Goal: Feedback & Contribution: Contribute content

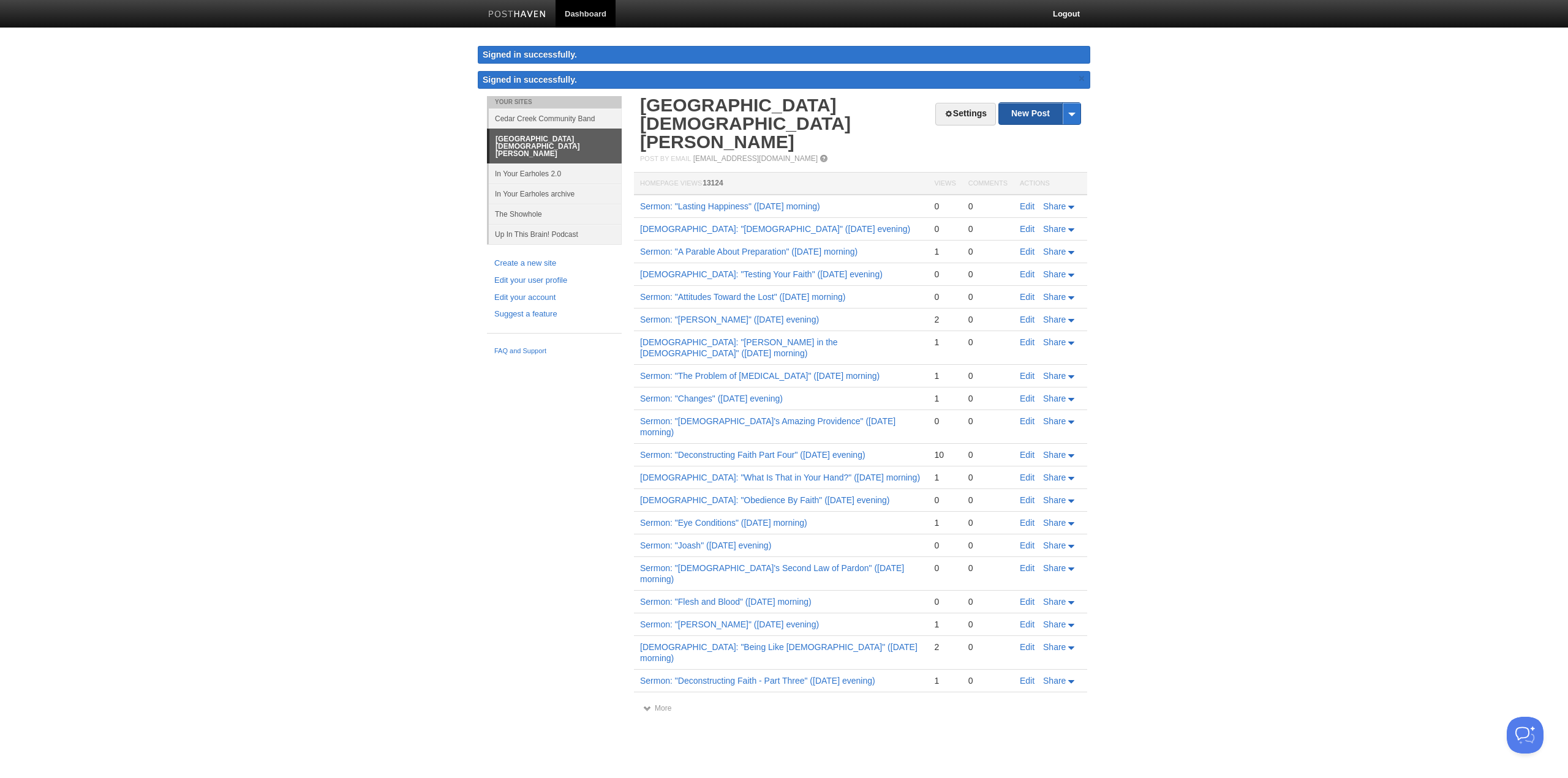
click at [1034, 110] on link "New Post" at bounding box center [1040, 113] width 82 height 21
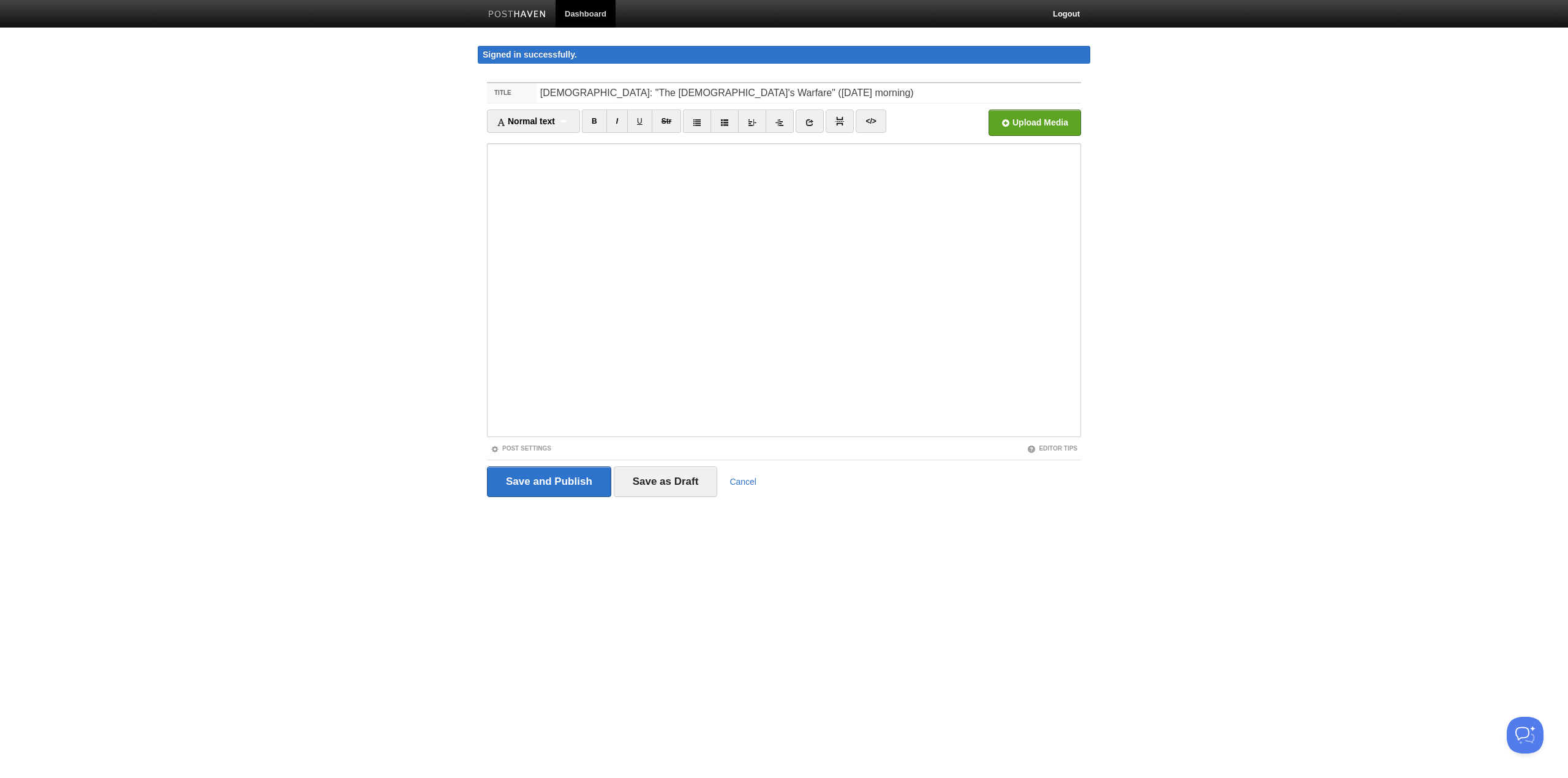
type input "[DEMOGRAPHIC_DATA]: "The [DEMOGRAPHIC_DATA]'s Warfare" ([DATE] morning)"
click at [1007, 123] on input "file" at bounding box center [666, 126] width 928 height 62
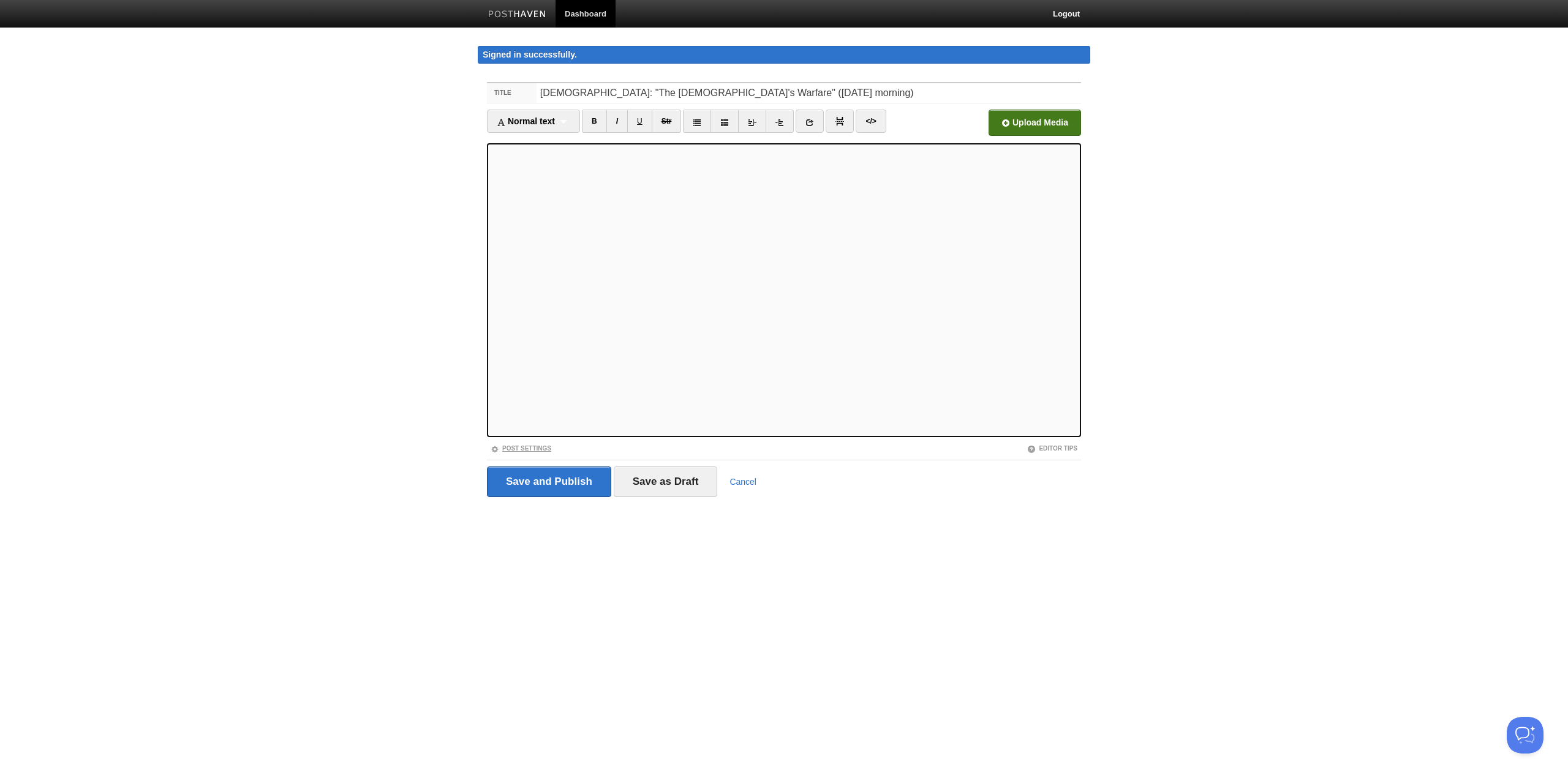
click at [535, 448] on link "Post Settings" at bounding box center [520, 448] width 60 height 7
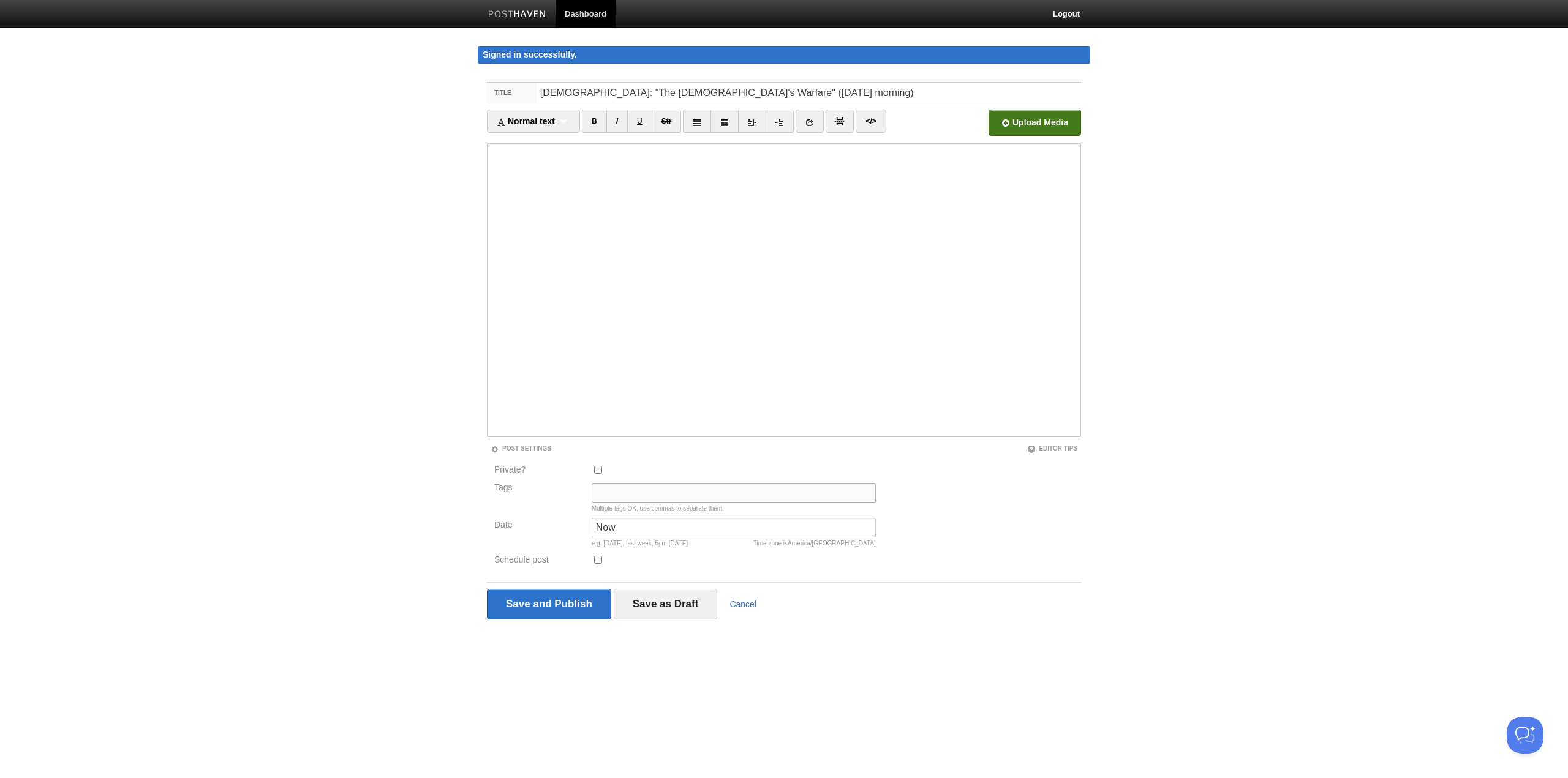
click at [619, 492] on input "Tags" at bounding box center [734, 493] width 284 height 20
type input "Sermon Audio, [PERSON_NAME]"
type input "10:45am"
click at [568, 610] on input "Save and Publish" at bounding box center [549, 604] width 124 height 31
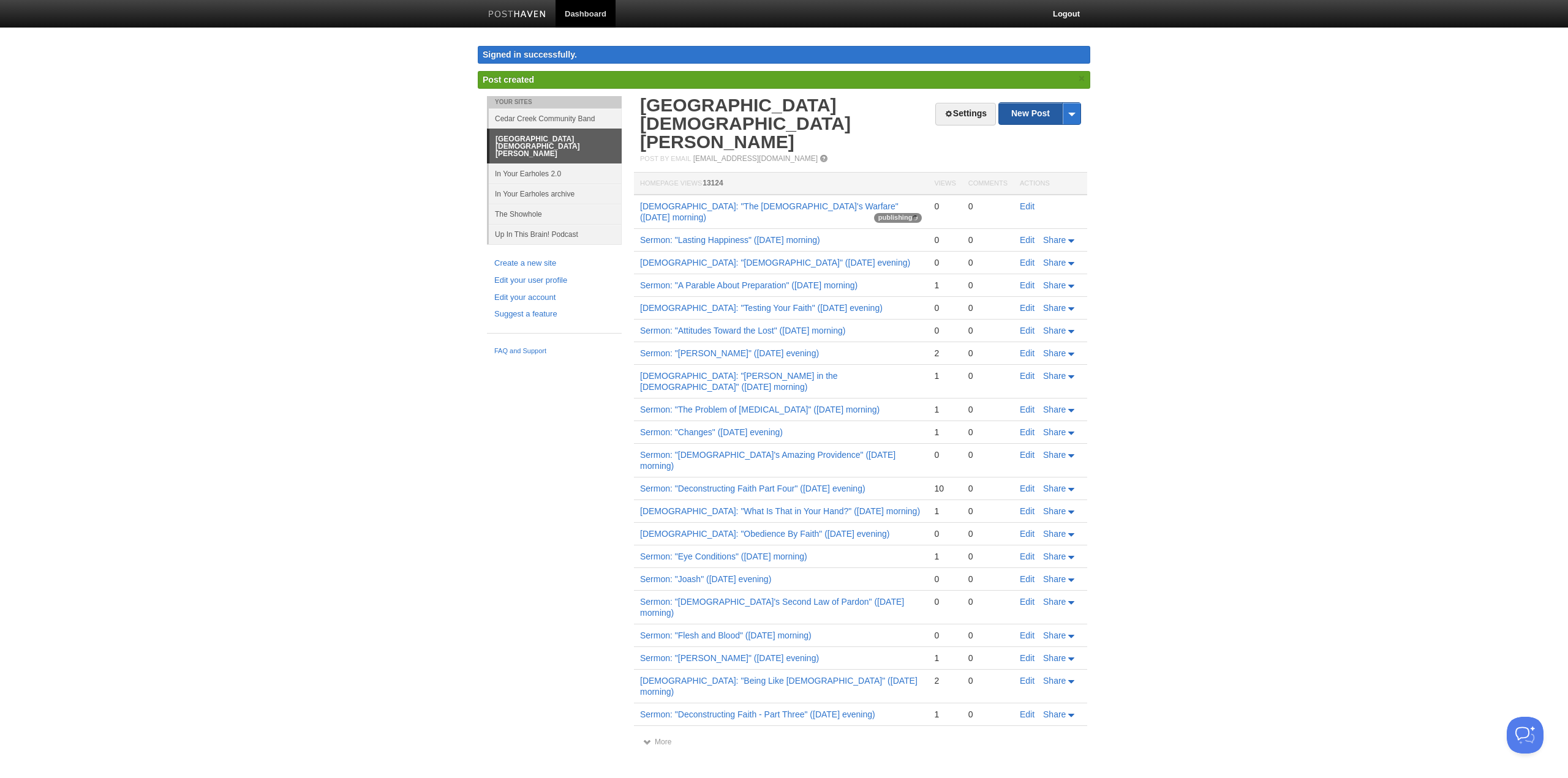
click at [1036, 115] on link "New Post" at bounding box center [1040, 113] width 82 height 21
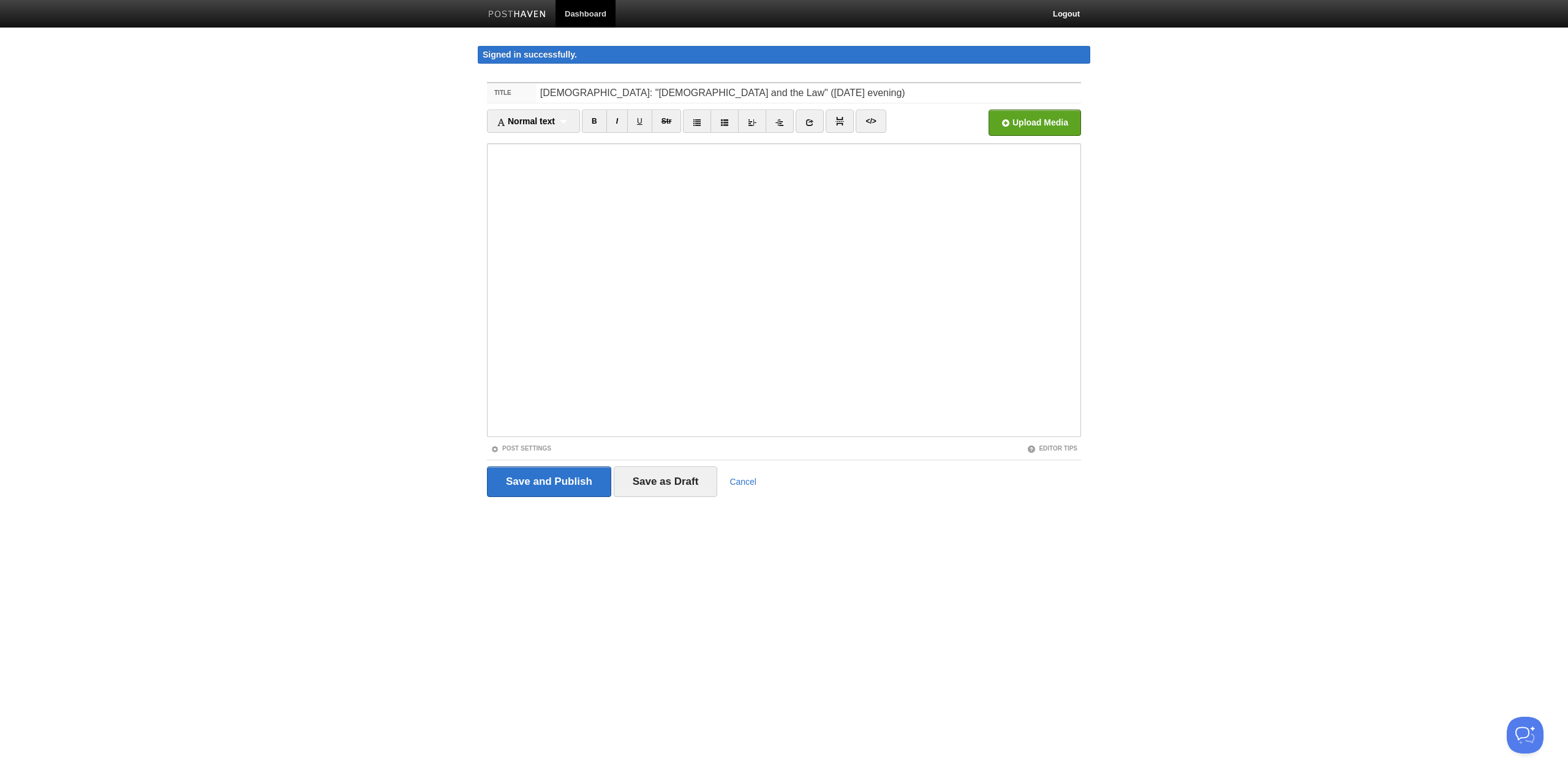
type input "[DEMOGRAPHIC_DATA]: "[DEMOGRAPHIC_DATA] and the Law" ([DATE] evening)"
click at [1048, 120] on input "file" at bounding box center [666, 126] width 928 height 62
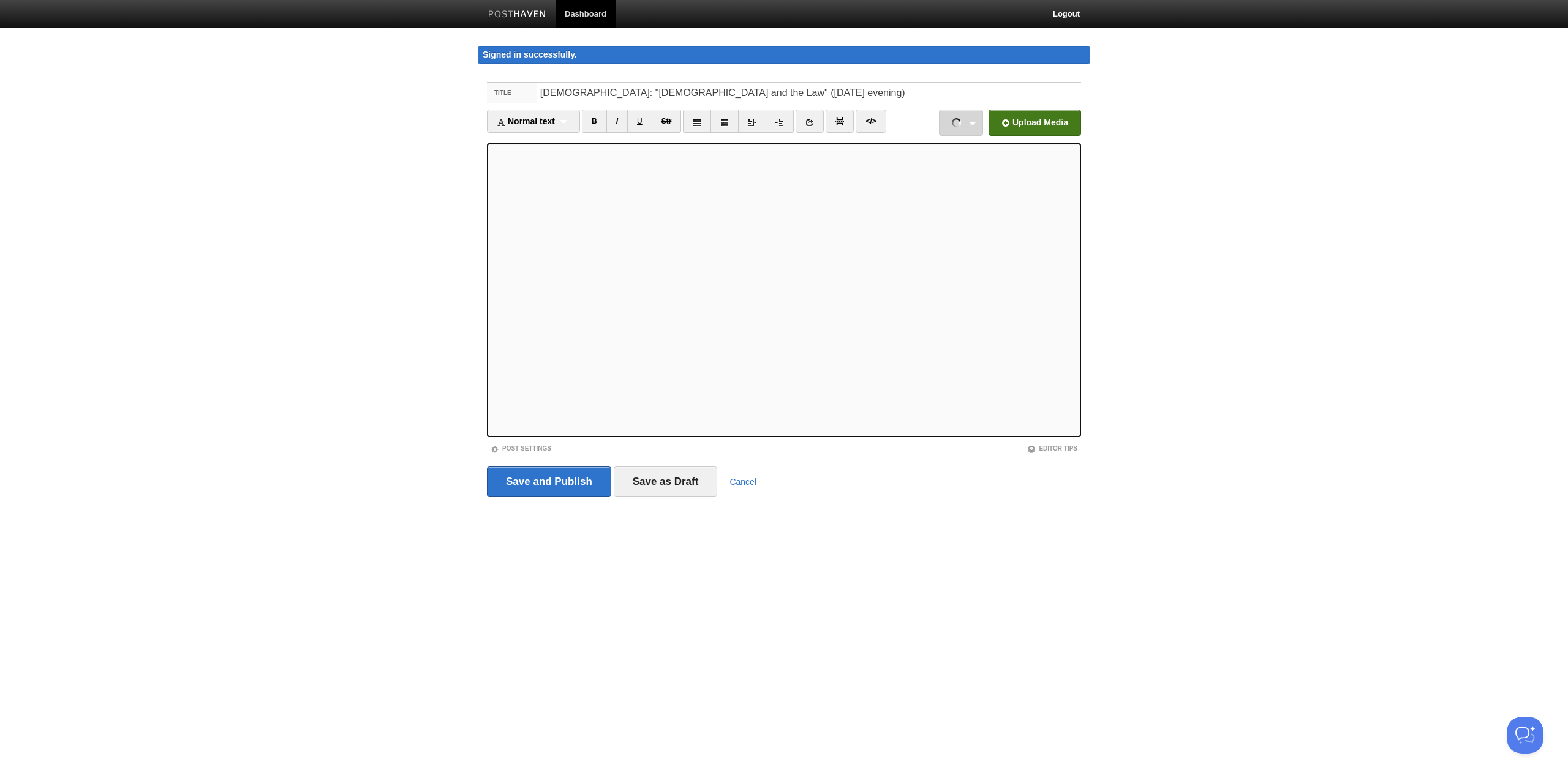
click at [972, 129] on link "10122025P.mp3 14.06 MB Cancel" at bounding box center [961, 123] width 44 height 27
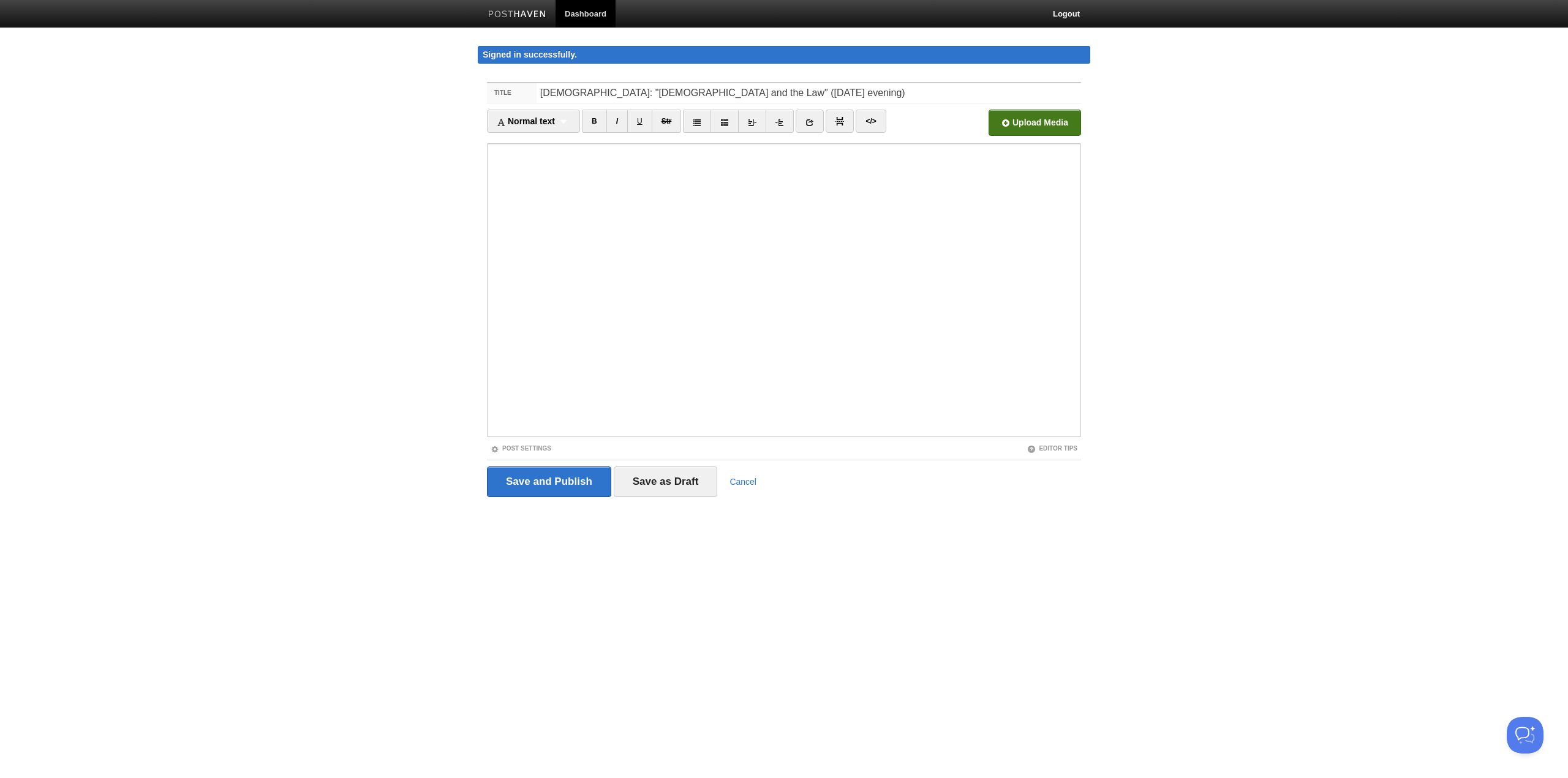
click at [541, 442] on fieldset "Title [DEMOGRAPHIC_DATA]: "[DEMOGRAPHIC_DATA] and the Law" ([DATE] evening) Nor…" at bounding box center [784, 294] width 594 height 424
click at [539, 450] on link "Post Settings" at bounding box center [520, 448] width 60 height 7
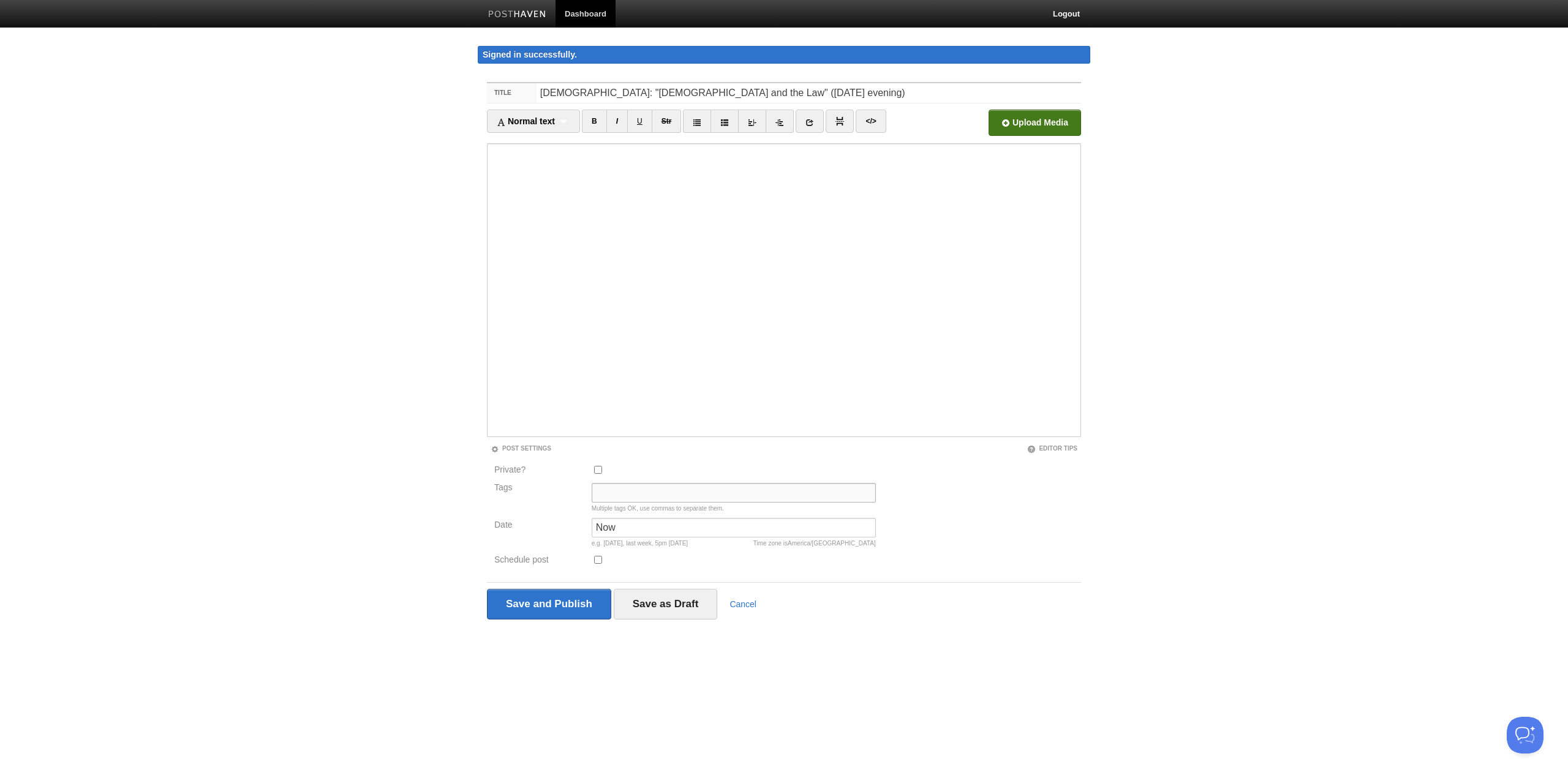
click at [640, 489] on input "Tags" at bounding box center [734, 493] width 284 height 20
type input "Sermon Audio, [PERSON_NAME]"
type input "5pm"
click at [527, 609] on input "Save and Publish" at bounding box center [549, 604] width 124 height 31
